Goal: Task Accomplishment & Management: Complete application form

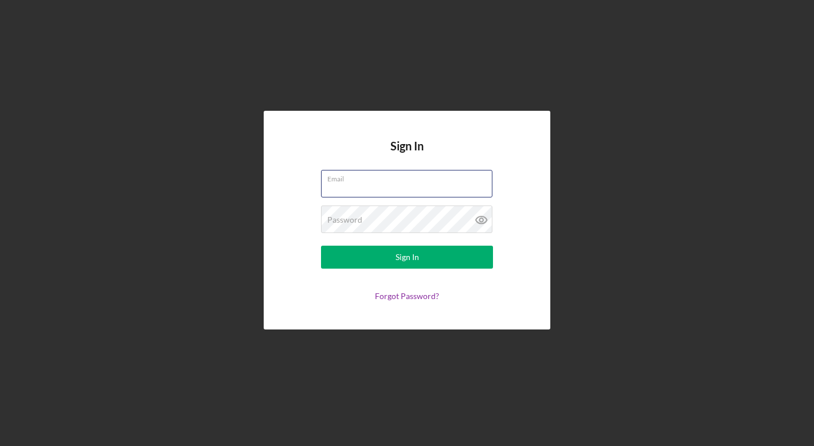
type input "[EMAIL_ADDRESS][DOMAIN_NAME]"
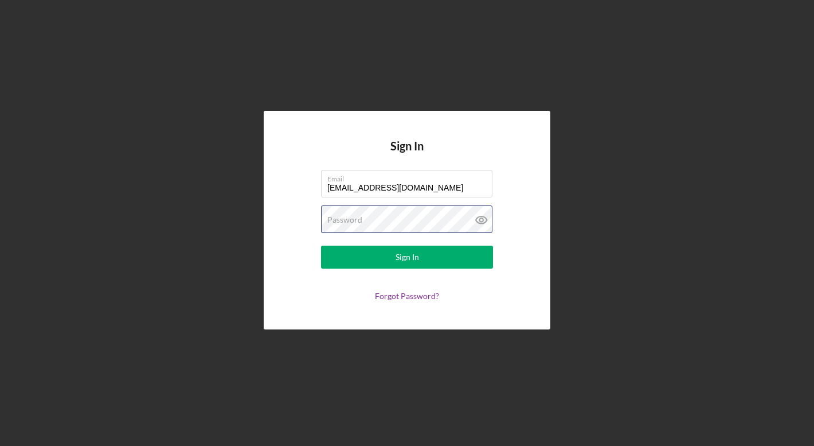
click at [407, 257] on button "Sign In" at bounding box center [407, 256] width 172 height 23
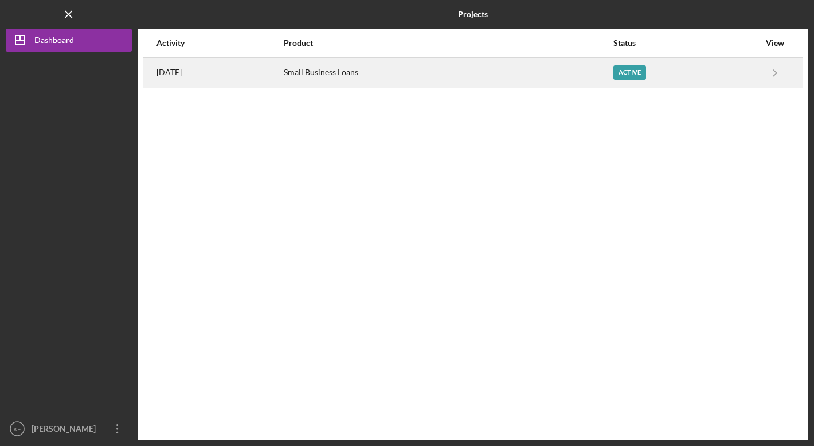
click at [630, 72] on div "Active" at bounding box center [630, 72] width 33 height 14
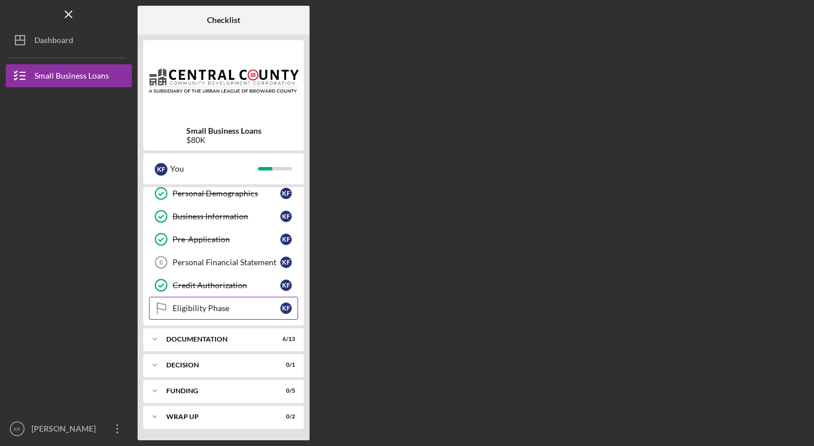
scroll to position [75, 0]
click at [183, 340] on div "Documentation" at bounding box center [227, 338] width 123 height 7
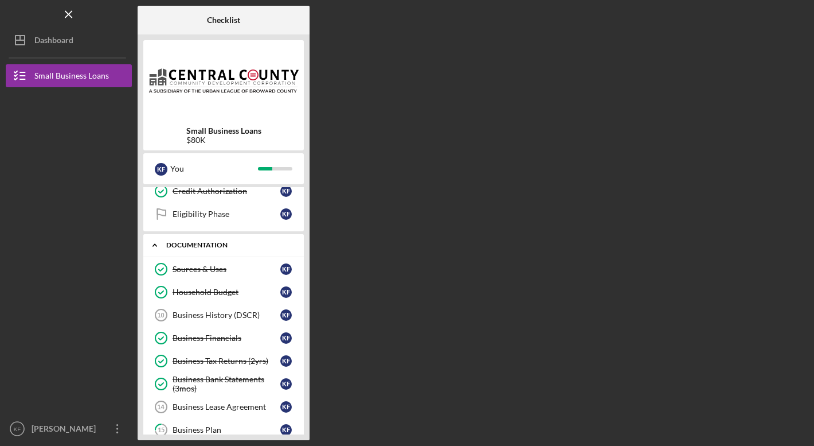
scroll to position [185, 0]
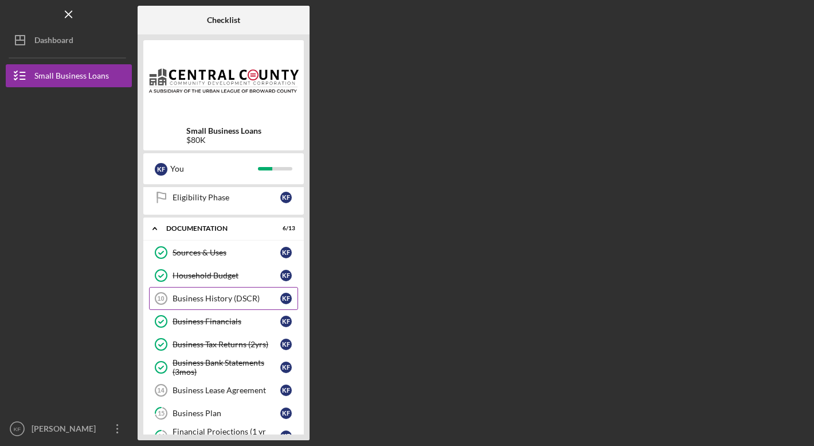
click at [213, 298] on div "Business History (DSCR)" at bounding box center [227, 298] width 108 height 9
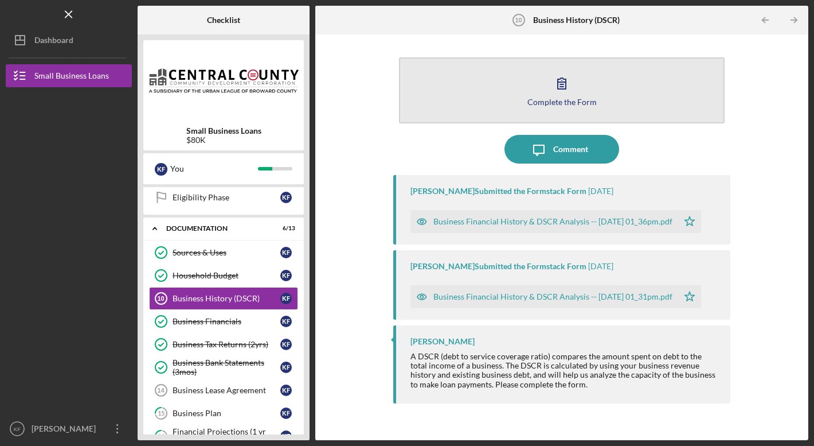
click at [540, 90] on button "Complete the Form Form" at bounding box center [562, 90] width 326 height 66
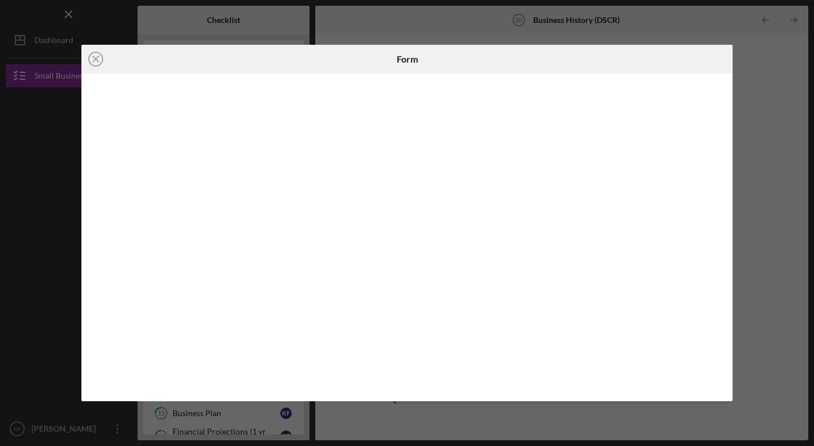
click at [791, 84] on div "Icon/Close Form" at bounding box center [407, 223] width 814 height 446
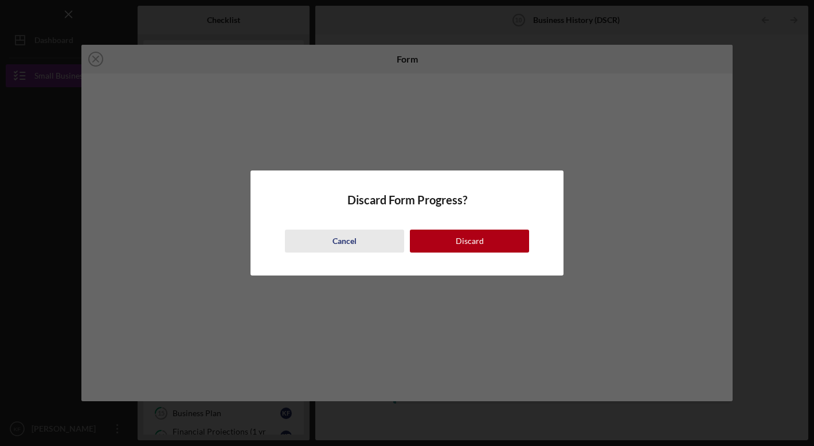
click at [376, 239] on button "Cancel" at bounding box center [344, 240] width 119 height 23
